Goal: Transaction & Acquisition: Purchase product/service

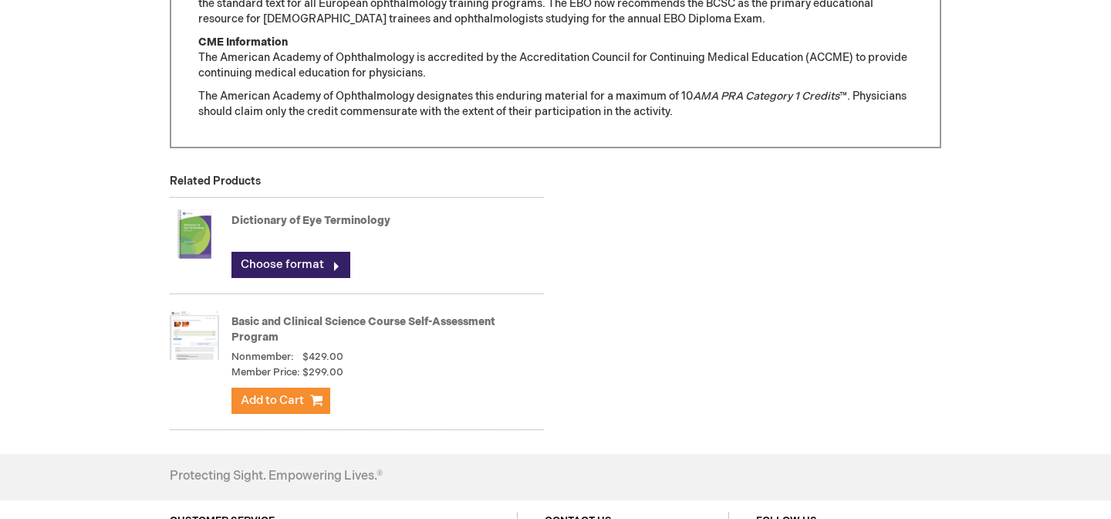
scroll to position [1503, 0]
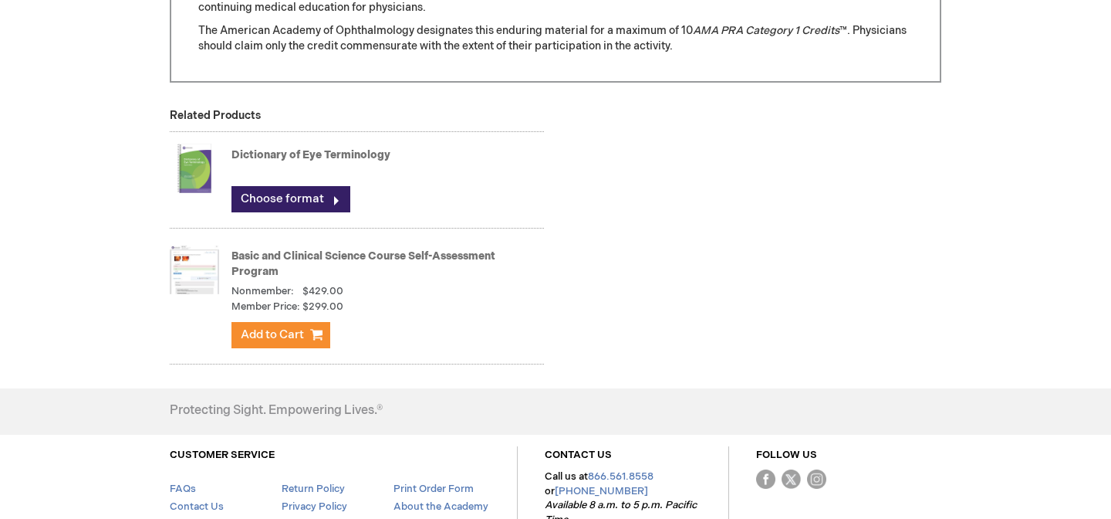
click at [285, 258] on link "Basic and Clinical Science Course Self-Assessment Program" at bounding box center [364, 263] width 264 height 29
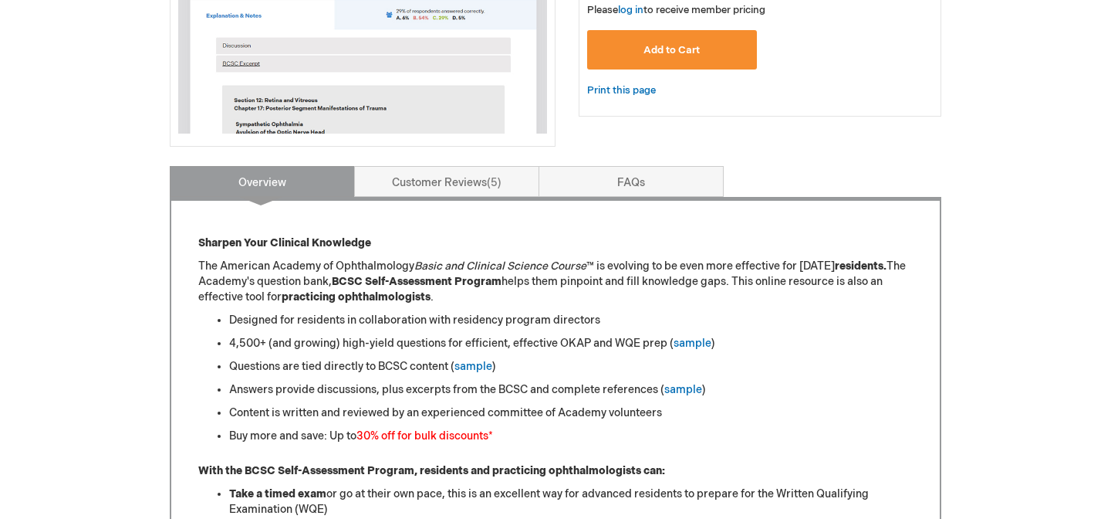
scroll to position [474, 0]
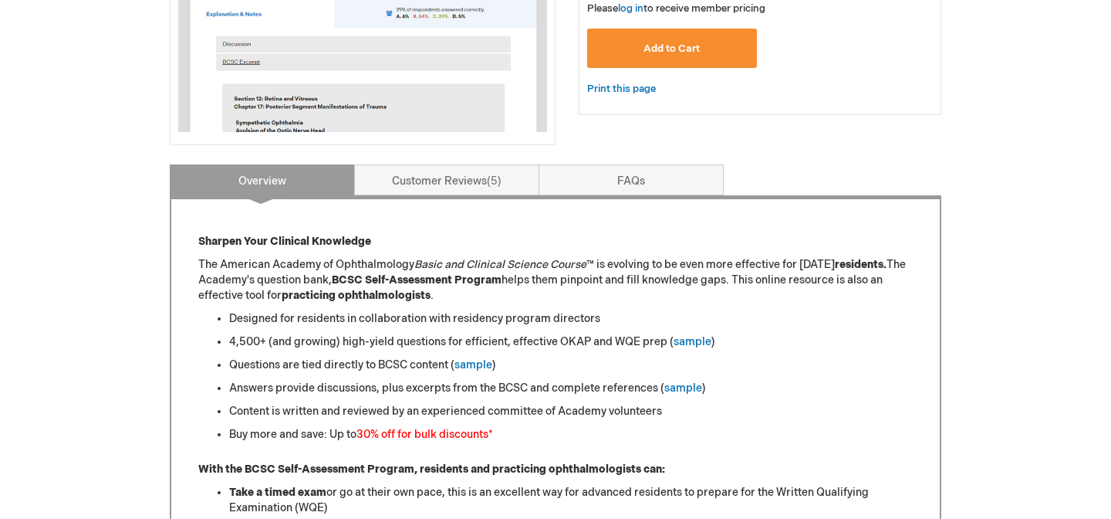
click at [505, 320] on li "Designed for residents in collaboration with residency program directors" at bounding box center [571, 318] width 684 height 15
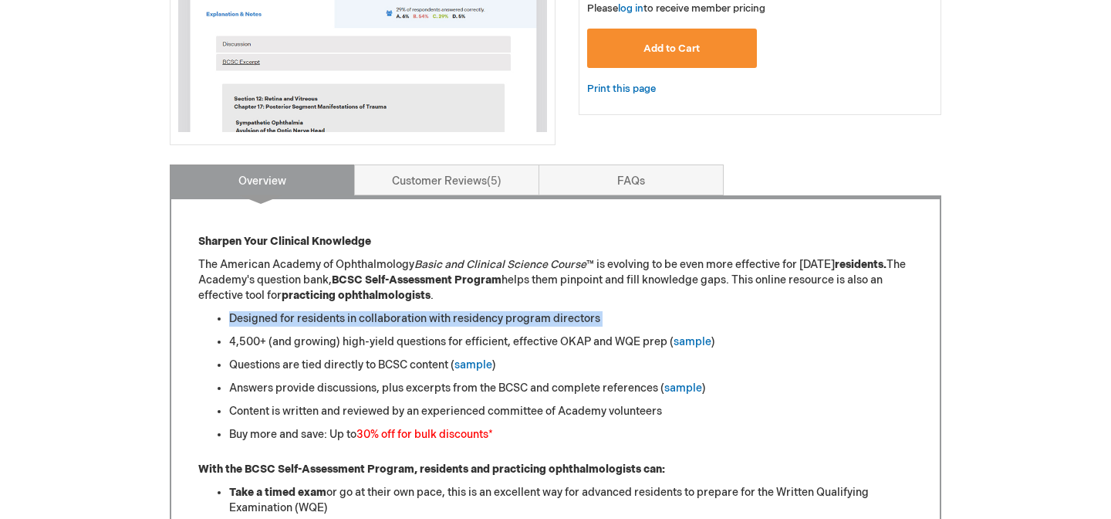
click at [553, 348] on li "4,500+ (and growing) high-yield questions for efficient, effective OKAP and WQE…" at bounding box center [571, 341] width 684 height 15
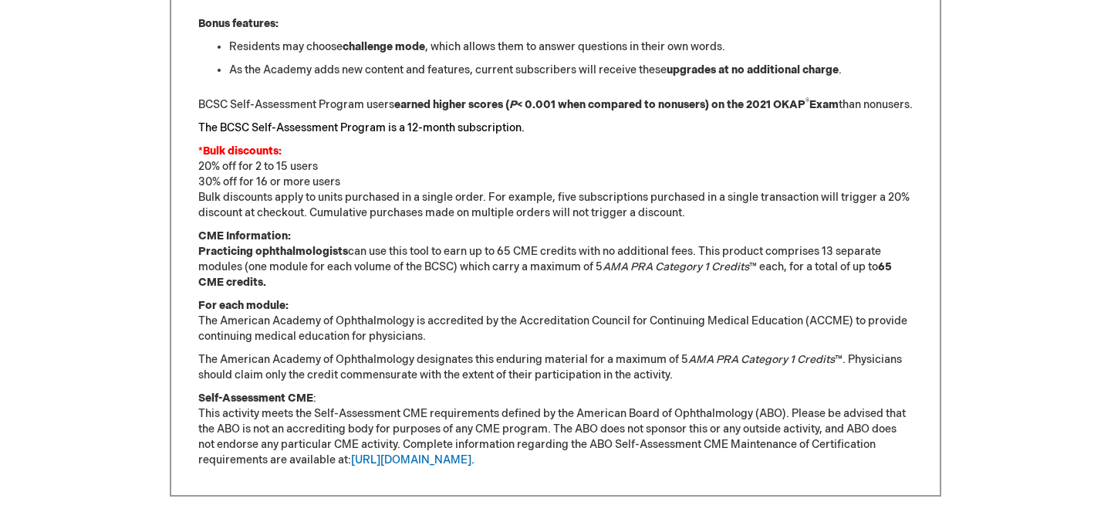
scroll to position [1209, 0]
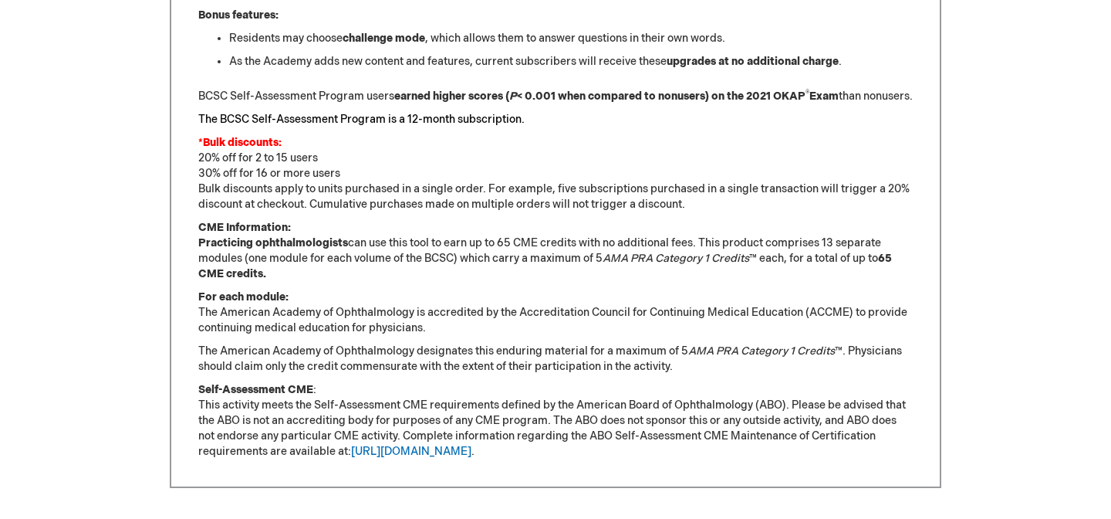
click at [292, 171] on p "*Bulk discounts: 20% off for 2 to 15 users 30% off for 16 or more users Bulk di…" at bounding box center [555, 173] width 715 height 77
click at [662, 372] on p "The American Academy of Ophthalmology designates this enduring material for a m…" at bounding box center [555, 358] width 715 height 31
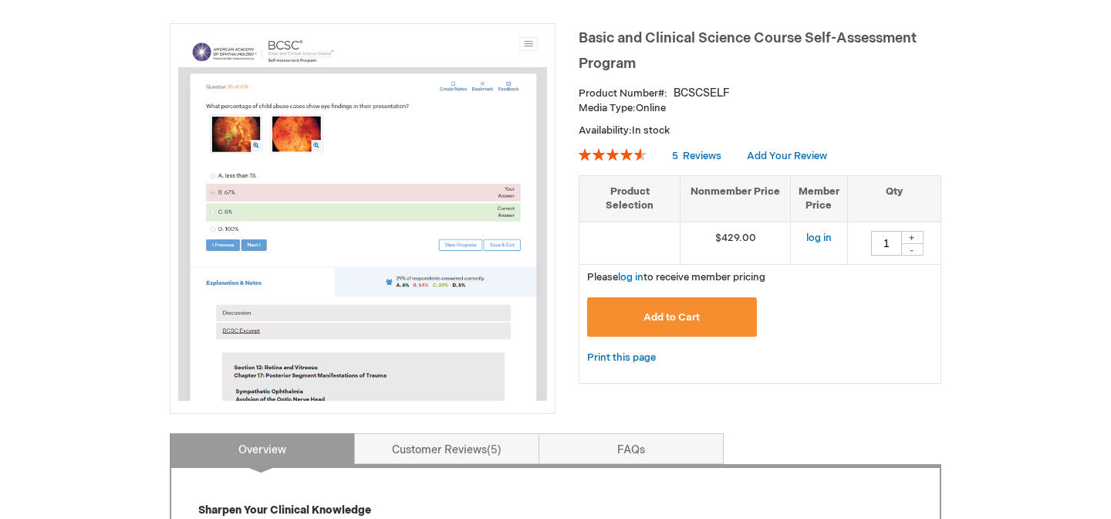
scroll to position [210, 0]
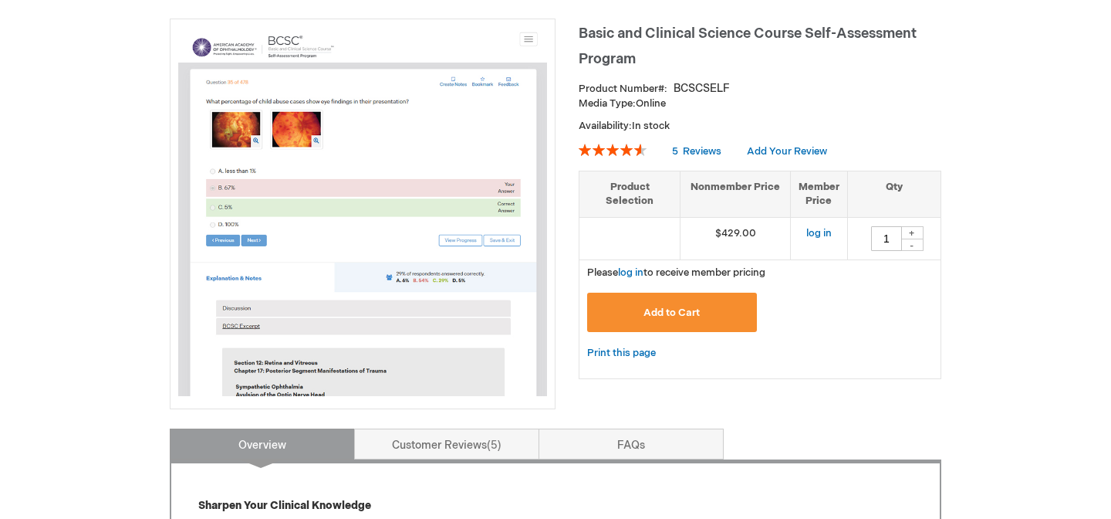
click at [919, 232] on div "+" at bounding box center [912, 232] width 23 height 13
click at [920, 226] on div "+" at bounding box center [912, 232] width 23 height 13
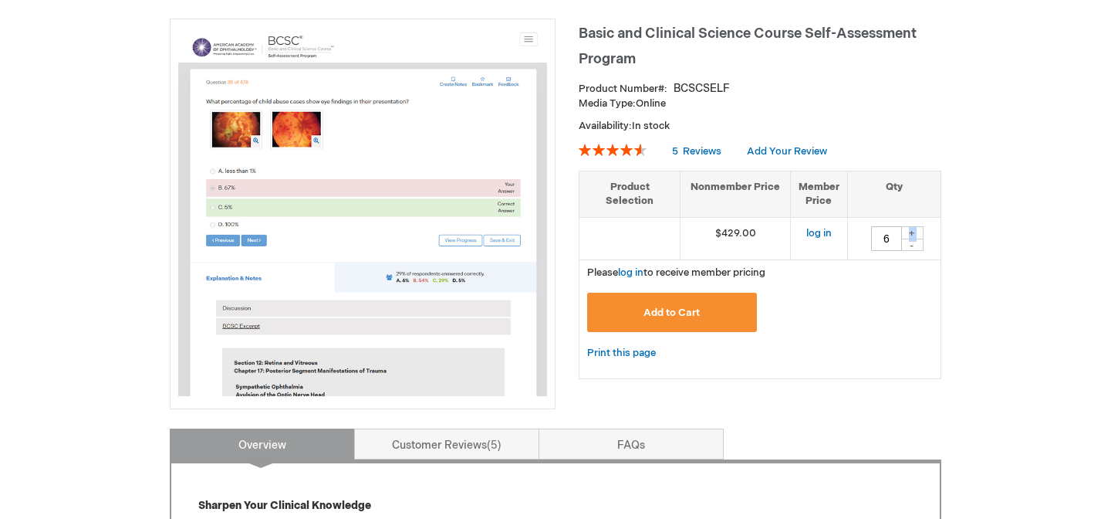
click at [920, 226] on div "+" at bounding box center [912, 232] width 23 height 13
click at [876, 293] on div "Add to Cart" at bounding box center [760, 317] width 346 height 51
click at [921, 226] on div "+" at bounding box center [912, 232] width 23 height 13
click at [935, 342] on div "Add to Cart" at bounding box center [760, 314] width 363 height 59
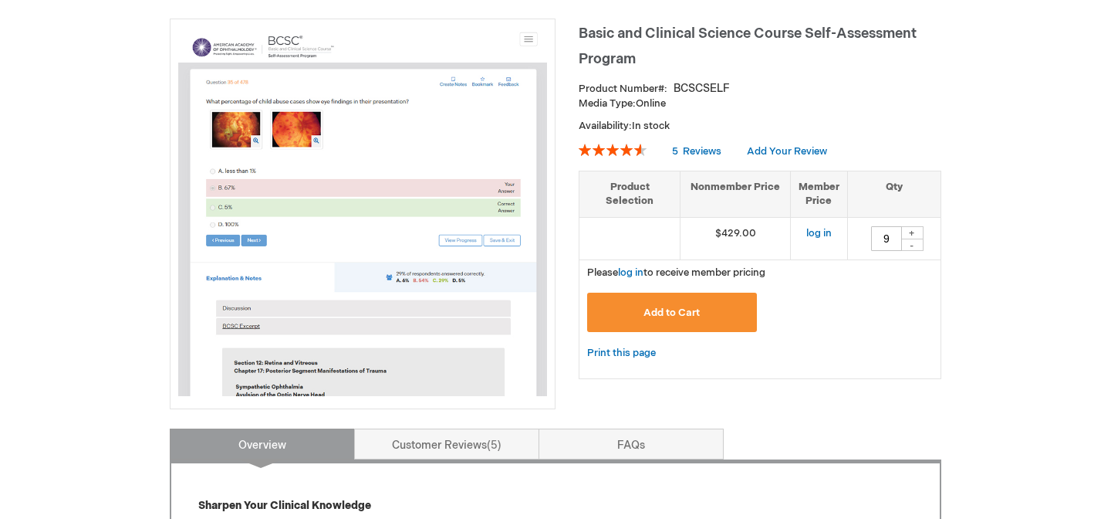
click at [916, 252] on td "9 + -" at bounding box center [893, 238] width 93 height 42
click at [916, 245] on div "-" at bounding box center [912, 244] width 23 height 12
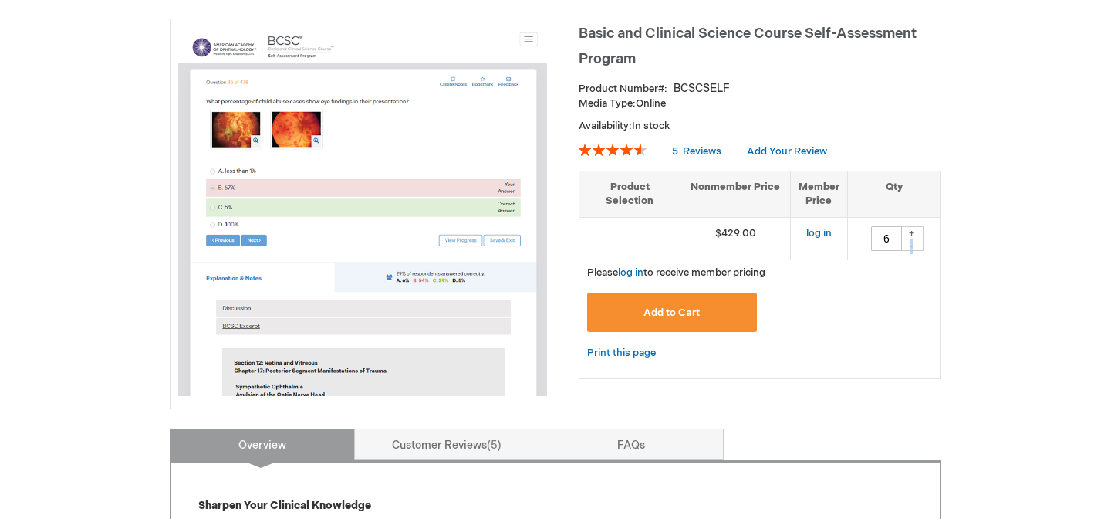
click at [916, 245] on div "-" at bounding box center [912, 244] width 23 height 12
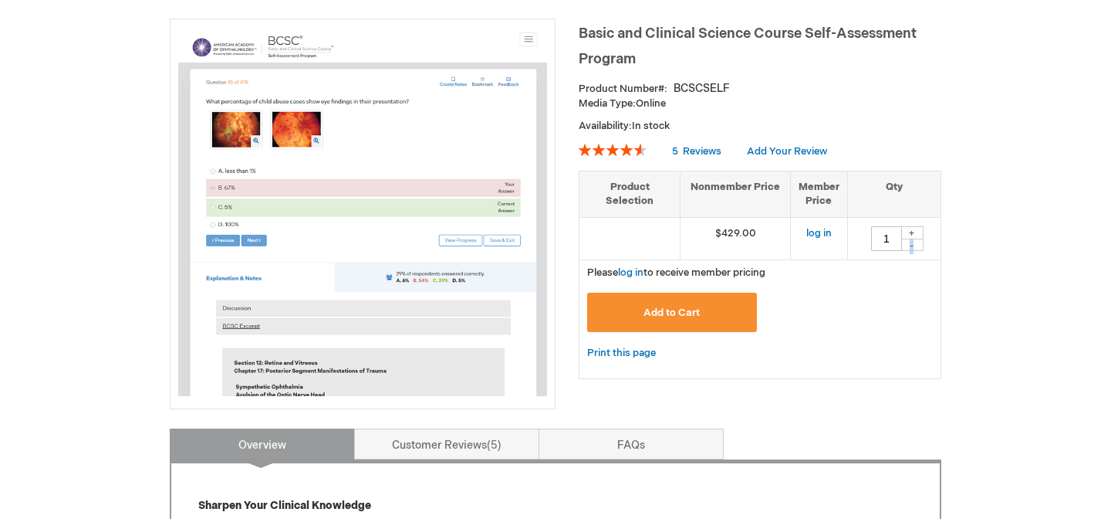
click at [916, 245] on div "-" at bounding box center [912, 244] width 23 height 12
type input "0"
click at [916, 245] on div "-" at bounding box center [912, 244] width 23 height 12
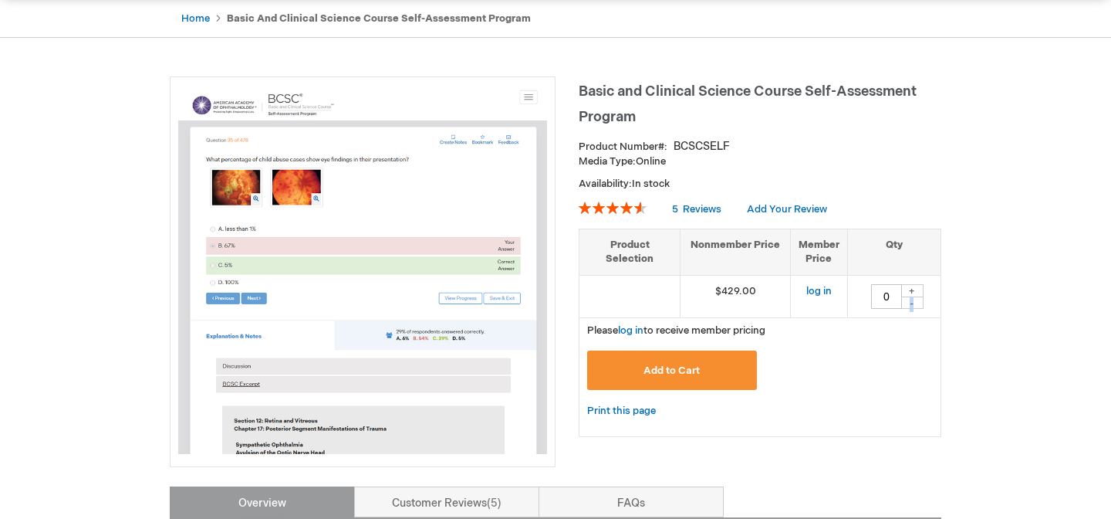
scroll to position [151, 0]
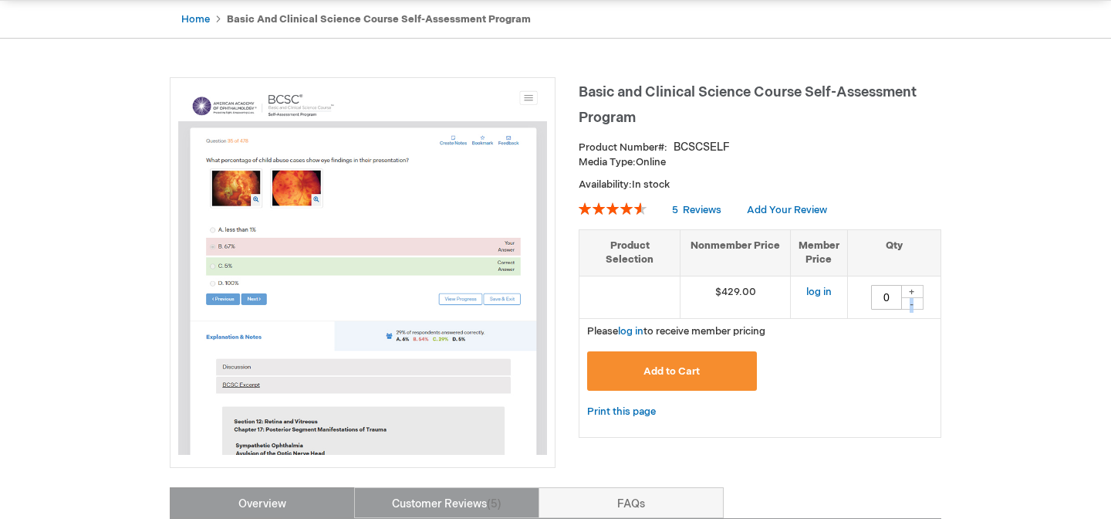
click at [499, 495] on link "Customer Reviews 5" at bounding box center [446, 502] width 185 height 31
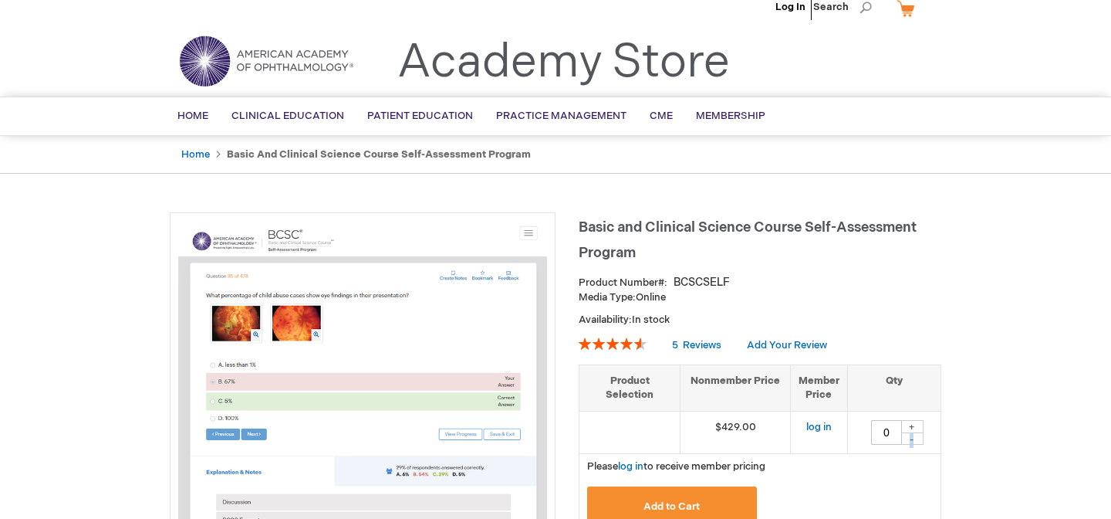
scroll to position [0, 0]
